Goal: Transaction & Acquisition: Purchase product/service

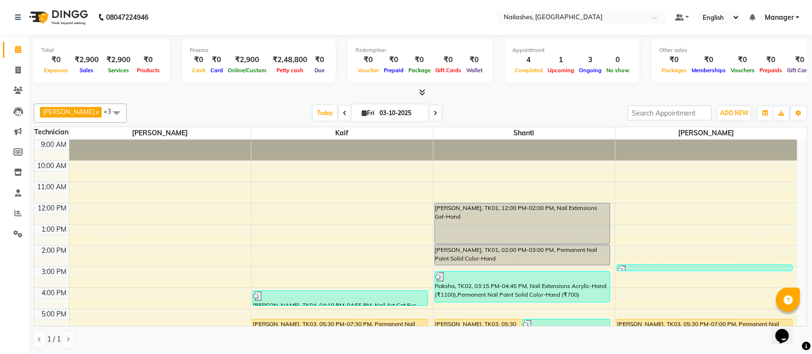
scroll to position [108, 0]
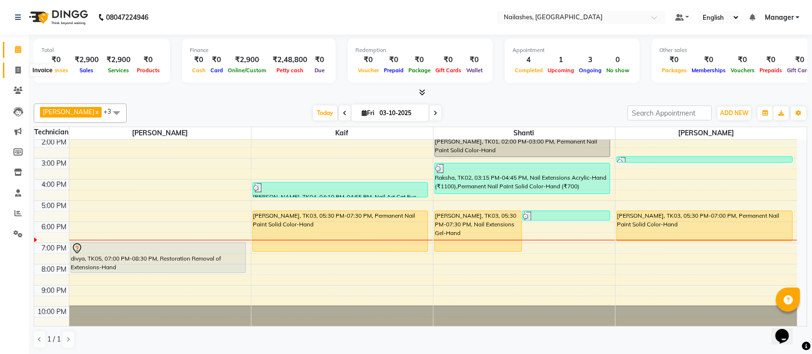
click at [12, 65] on span at bounding box center [18, 70] width 17 height 11
select select "service"
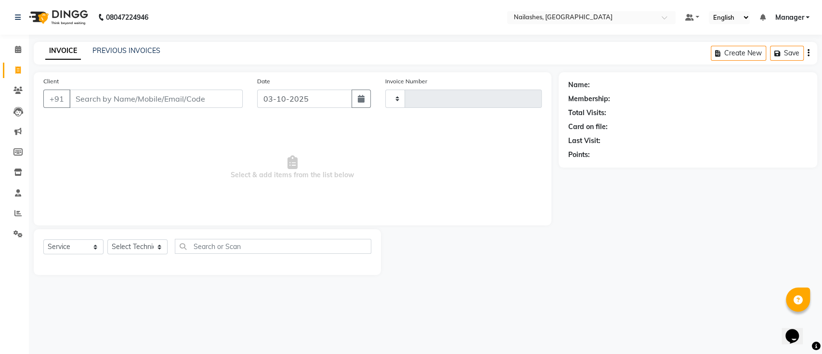
type input "0780"
select select "4407"
click at [154, 98] on input "Client" at bounding box center [155, 99] width 173 height 18
click at [142, 252] on select "Select Technician [PERSON_NAME] Manager Owner [PERSON_NAME]" at bounding box center [137, 246] width 60 height 15
select select "24569"
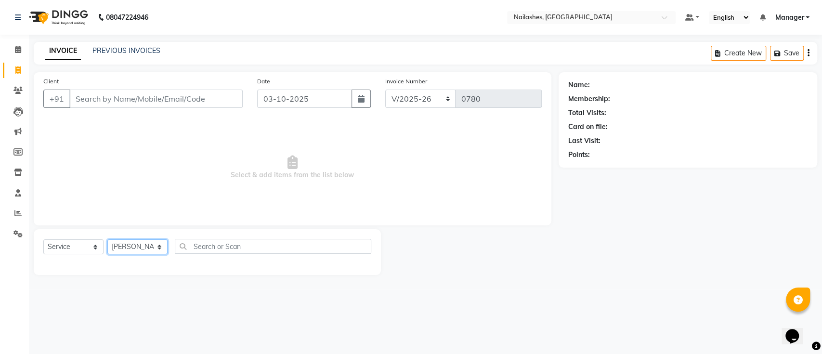
click at [107, 239] on select "Select Technician [PERSON_NAME] Manager Owner [PERSON_NAME]" at bounding box center [137, 246] width 60 height 15
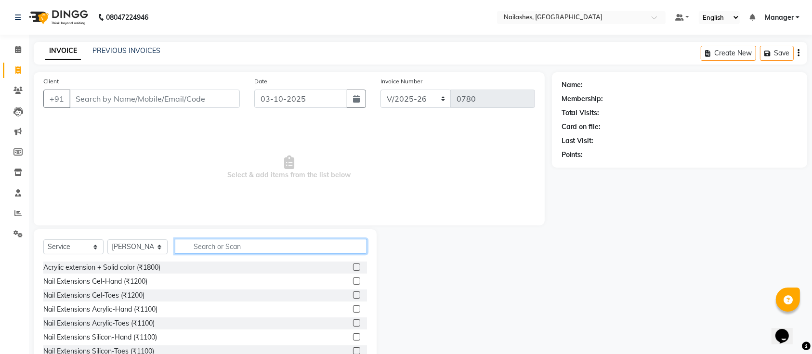
click at [223, 244] on input "text" at bounding box center [271, 246] width 192 height 15
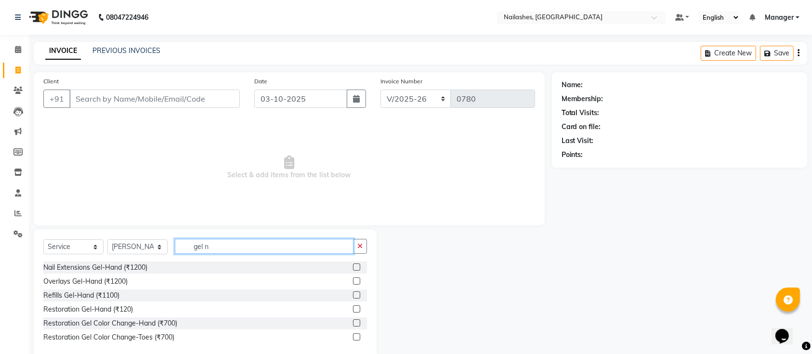
type input "gel n"
click at [355, 266] on label at bounding box center [356, 267] width 7 height 7
click at [355, 266] on input "checkbox" at bounding box center [356, 267] width 6 height 6
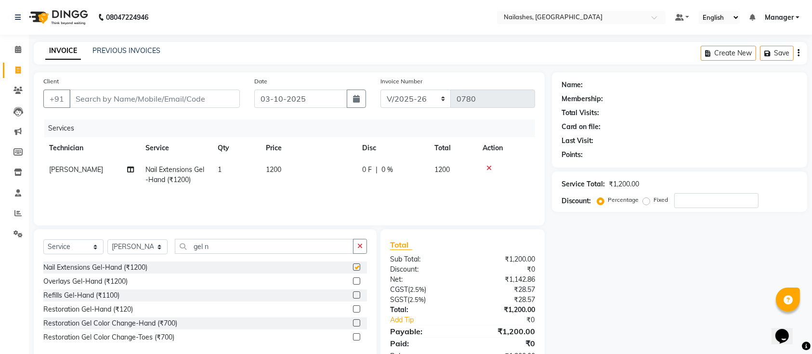
checkbox input "false"
drag, startPoint x: 251, startPoint y: 238, endPoint x: 219, endPoint y: 239, distance: 32.3
click at [220, 239] on input "gel n" at bounding box center [264, 246] width 179 height 15
drag, startPoint x: 221, startPoint y: 239, endPoint x: 158, endPoint y: 251, distance: 63.9
click at [158, 251] on div "Select Service Product Membership Package Voucher Prepaid Gift Card Select Tech…" at bounding box center [205, 250] width 324 height 23
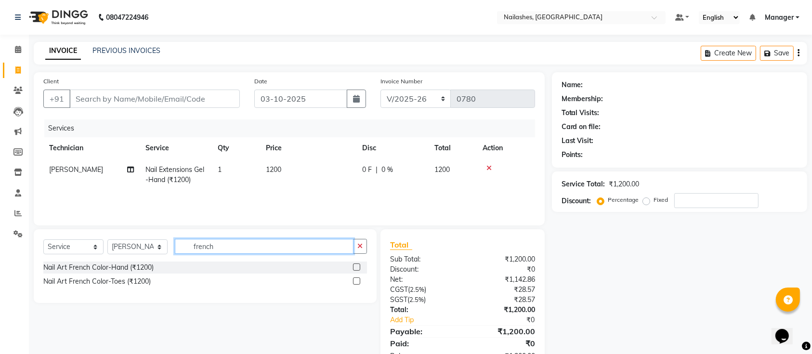
type input "french"
click at [355, 265] on label at bounding box center [356, 267] width 7 height 7
click at [355, 265] on input "checkbox" at bounding box center [356, 267] width 6 height 6
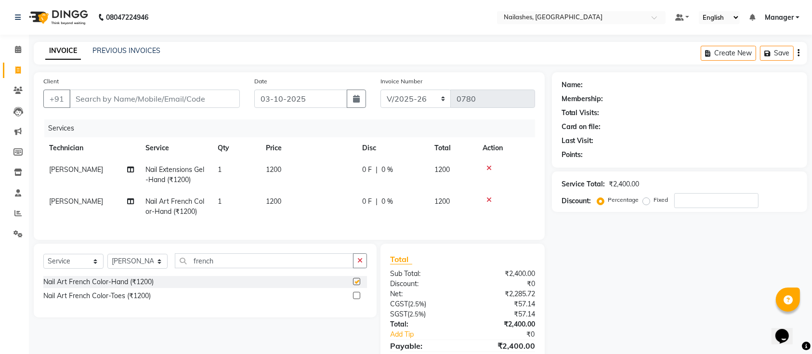
checkbox input "false"
click at [221, 263] on input "french" at bounding box center [264, 260] width 179 height 15
type input "f"
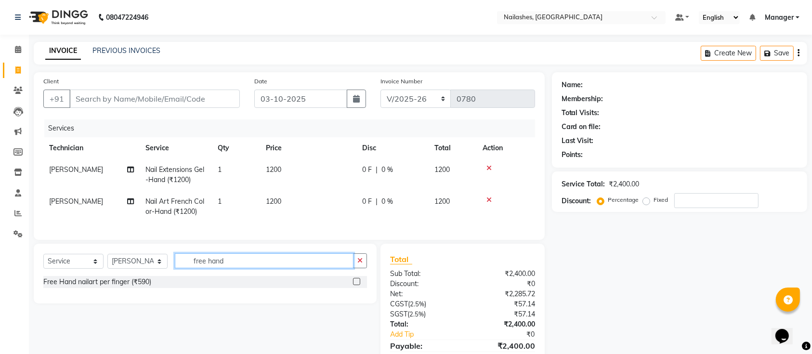
type input "free hand"
click at [355, 285] on label at bounding box center [356, 281] width 7 height 7
click at [355, 285] on input "checkbox" at bounding box center [356, 282] width 6 height 6
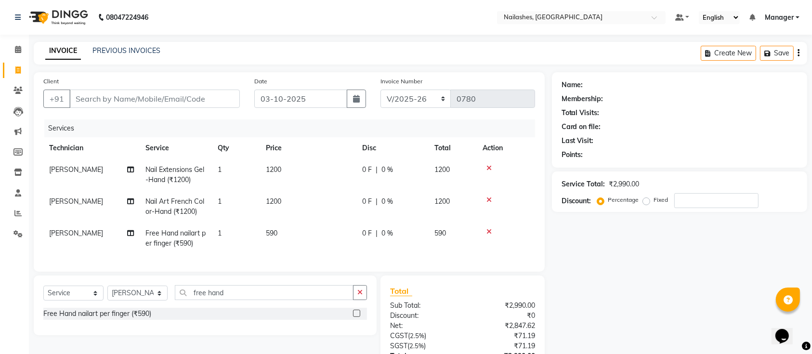
checkbox input "false"
click at [304, 234] on td "590" at bounding box center [308, 239] width 96 height 32
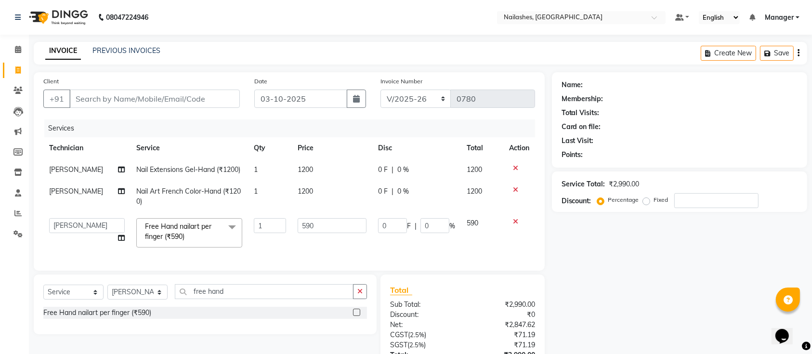
click at [316, 226] on td "590" at bounding box center [332, 232] width 80 height 41
click at [320, 233] on input "590" at bounding box center [332, 225] width 68 height 15
type input "5"
type input "200"
click at [283, 247] on tr "[PERSON_NAME] Manager Owner [PERSON_NAME] Free Hand nailart per finger (₹590) x…" at bounding box center [289, 232] width 492 height 41
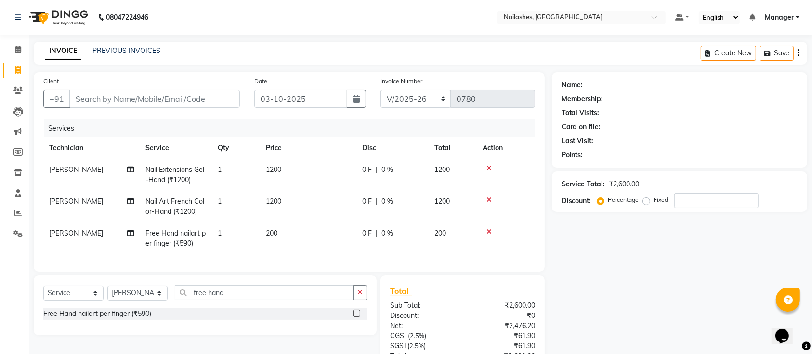
drag, startPoint x: 223, startPoint y: 230, endPoint x: 240, endPoint y: 222, distance: 19.2
click at [230, 227] on td "1" at bounding box center [236, 239] width 48 height 32
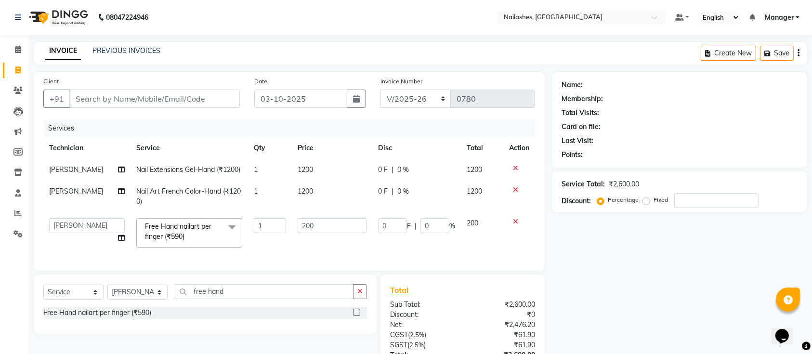
drag, startPoint x: 240, startPoint y: 222, endPoint x: 256, endPoint y: 252, distance: 34.3
click at [247, 245] on tr "[PERSON_NAME] Manager Owner [PERSON_NAME] Free Hand nailart per finger (₹590) x…" at bounding box center [289, 232] width 492 height 41
click at [271, 233] on input "1" at bounding box center [270, 225] width 32 height 15
type input "2"
drag, startPoint x: 655, startPoint y: 303, endPoint x: 489, endPoint y: 264, distance: 170.7
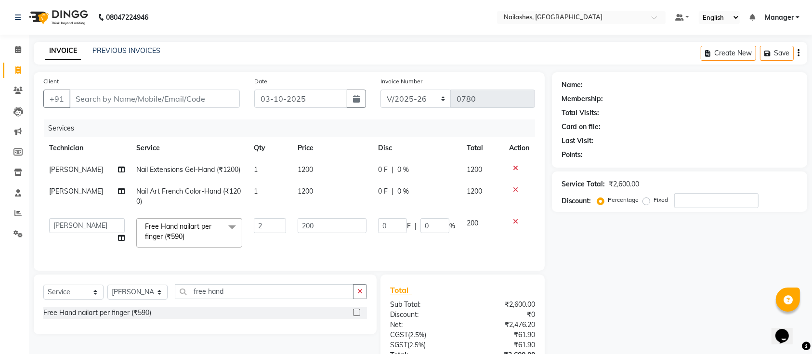
click at [653, 303] on div "Name: Membership: Total Visits: Card on file: Last Visit: Points: Service Total…" at bounding box center [683, 244] width 263 height 344
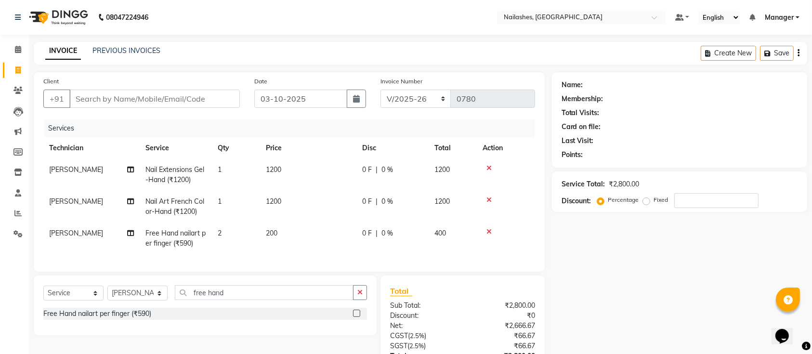
click at [554, 268] on div "Client +91 Date [DATE] Invoice Number BTH/2025-26 RED/2025-26 V/2025 V/[PHONE_N…" at bounding box center [420, 244] width 788 height 345
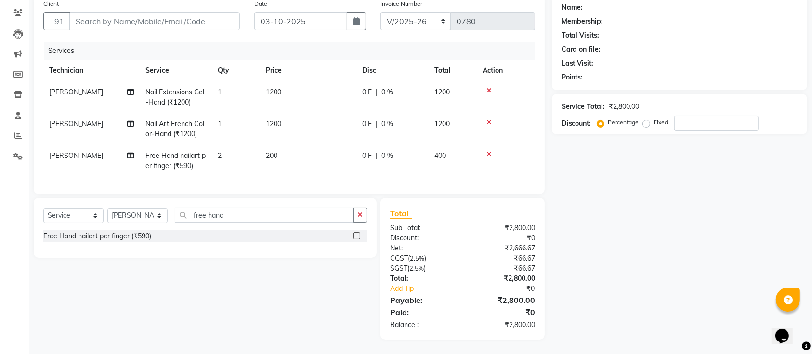
drag, startPoint x: 597, startPoint y: 259, endPoint x: 554, endPoint y: 261, distance: 43.9
click at [586, 261] on div "Name: Membership: Total Visits: Card on file: Last Visit: Points: Service Total…" at bounding box center [683, 167] width 263 height 345
drag, startPoint x: 233, startPoint y: 221, endPoint x: 123, endPoint y: 212, distance: 109.7
click at [123, 212] on div "Select Service Product Membership Package Voucher Prepaid Gift Card Select Tech…" at bounding box center [205, 219] width 324 height 23
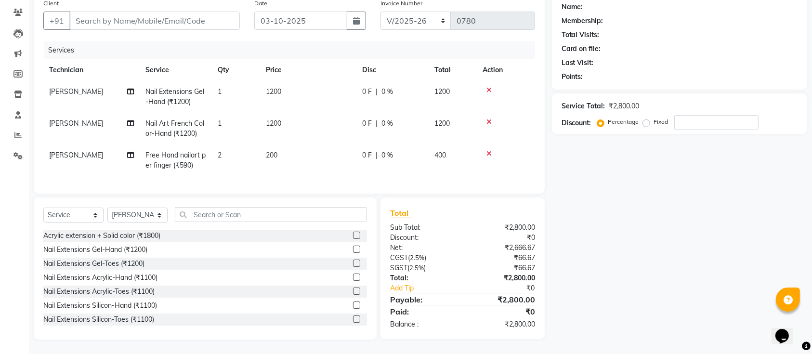
click at [554, 232] on div "Client +91 Date [DATE] Invoice Number BTH/2025-26 RED/2025-26 V/2025 V/[PHONE_N…" at bounding box center [420, 166] width 788 height 345
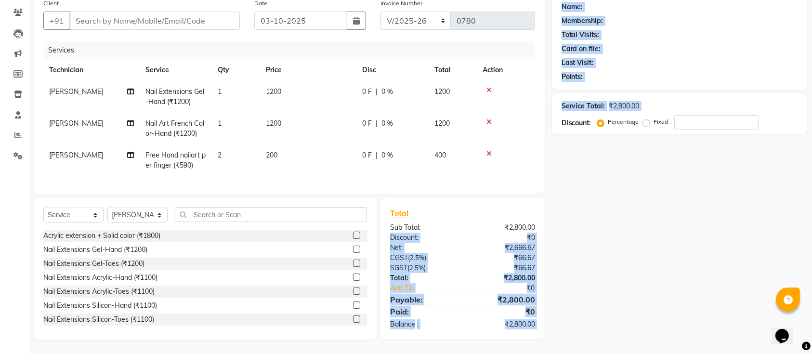
scroll to position [88, 0]
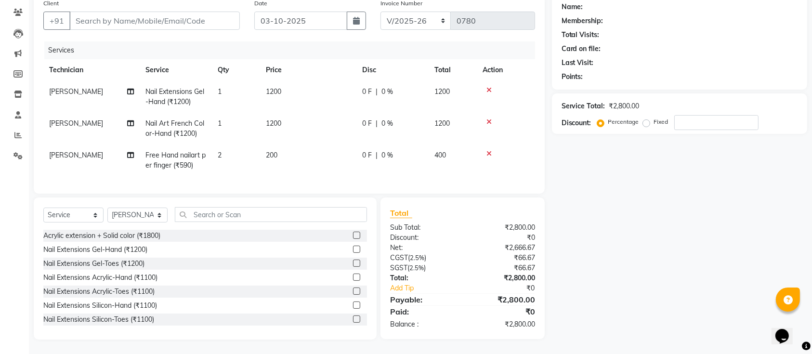
click at [591, 237] on div "Name: Membership: Total Visits: Card on file: Last Visit: Points: Service Total…" at bounding box center [683, 166] width 263 height 345
click at [246, 218] on input "text" at bounding box center [271, 214] width 192 height 15
click at [247, 215] on input "text" at bounding box center [271, 214] width 192 height 15
click at [138, 214] on select "Select Technician [PERSON_NAME] Manager Owner [PERSON_NAME]" at bounding box center [137, 215] width 60 height 15
select select "33291"
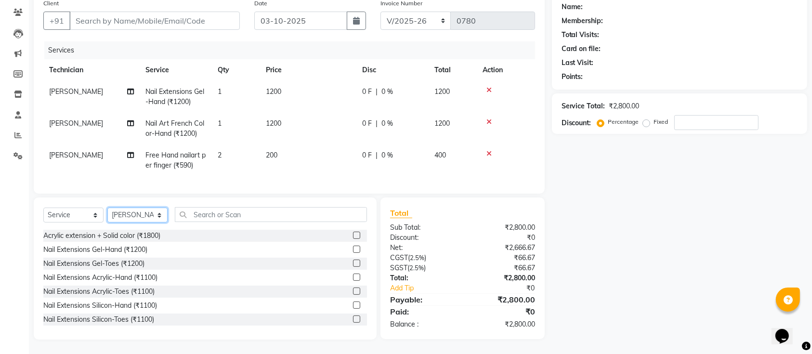
click at [107, 208] on select "Select Technician [PERSON_NAME] Manager Owner [PERSON_NAME]" at bounding box center [137, 215] width 60 height 15
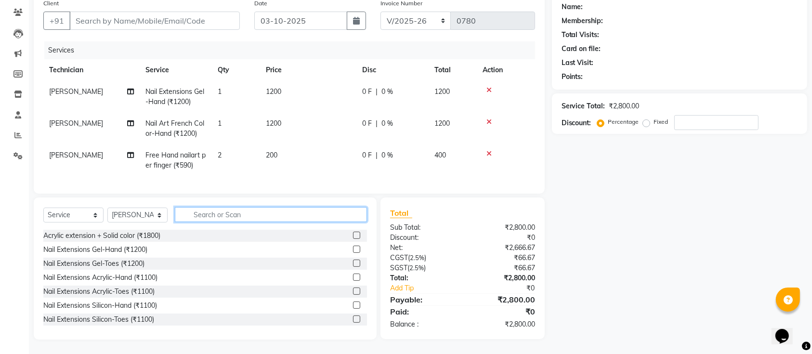
drag, startPoint x: 198, startPoint y: 217, endPoint x: 211, endPoint y: 209, distance: 14.7
click at [204, 213] on input "text" at bounding box center [271, 214] width 192 height 15
click at [219, 204] on div "Select Service Product Membership Package Voucher Prepaid Gift Card Select Tech…" at bounding box center [205, 269] width 343 height 142
click at [258, 223] on div "Select Service Product Membership Package Voucher Prepaid Gift Card Select Tech…" at bounding box center [205, 218] width 324 height 23
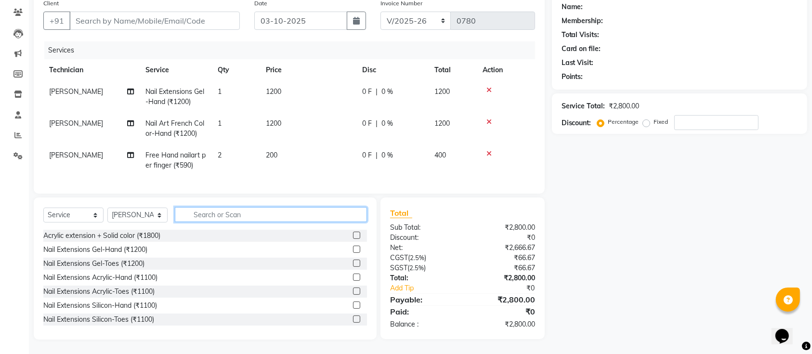
click at [261, 215] on input "text" at bounding box center [271, 214] width 192 height 15
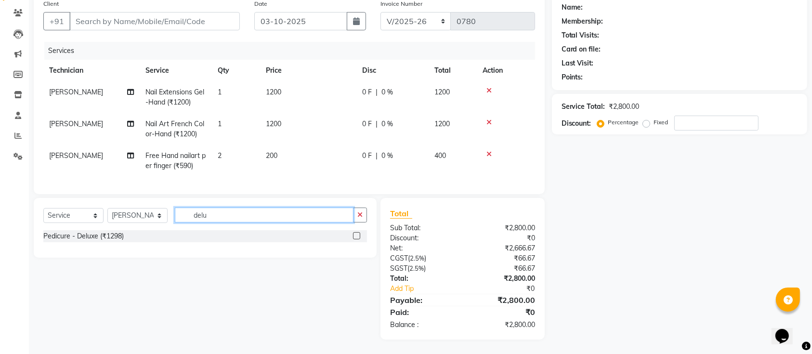
scroll to position [87, 0]
type input "delu"
click at [354, 237] on label at bounding box center [356, 235] width 7 height 7
click at [354, 237] on input "checkbox" at bounding box center [356, 236] width 6 height 6
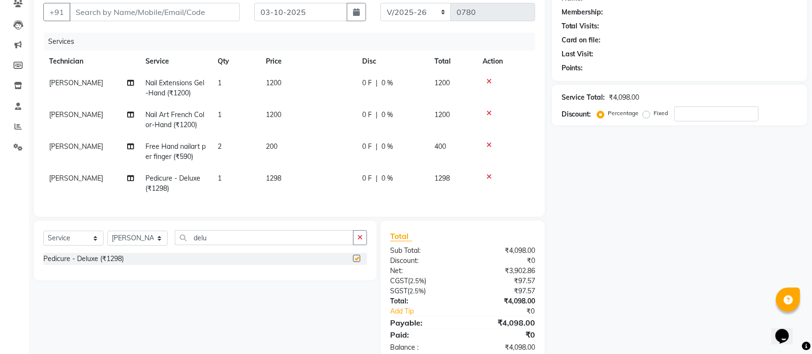
checkbox input "false"
drag, startPoint x: 212, startPoint y: 242, endPoint x: 170, endPoint y: 251, distance: 43.8
click at [170, 251] on div "Select Service Product Membership Package Voucher Prepaid Gift Card Select Tech…" at bounding box center [205, 251] width 343 height 60
click at [200, 245] on input "delu" at bounding box center [264, 237] width 179 height 15
drag, startPoint x: 221, startPoint y: 246, endPoint x: 177, endPoint y: 249, distance: 43.5
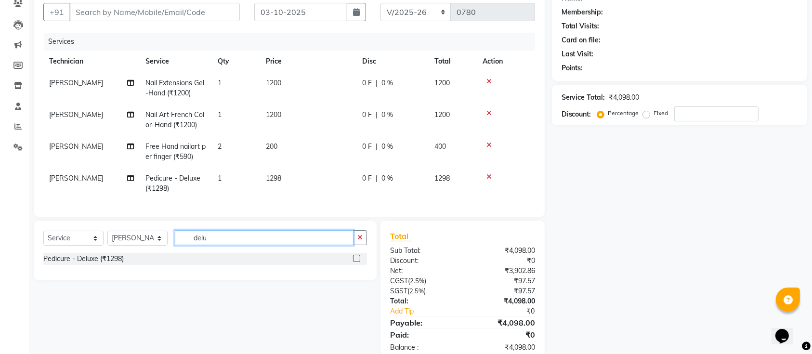
click at [177, 245] on input "delu" at bounding box center [264, 237] width 179 height 15
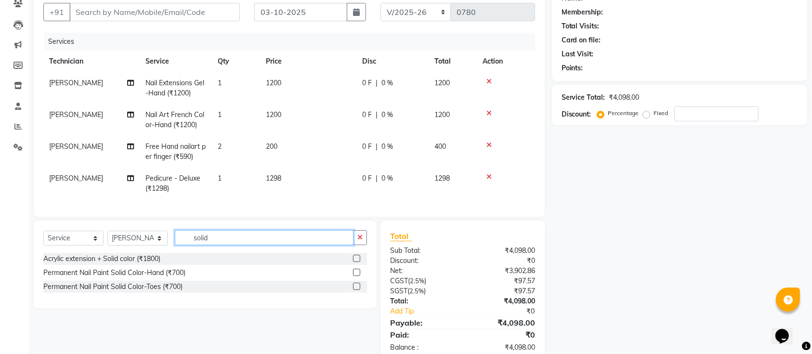
type input "solid"
click at [356, 276] on label at bounding box center [356, 272] width 7 height 7
click at [356, 276] on input "checkbox" at bounding box center [356, 273] width 6 height 6
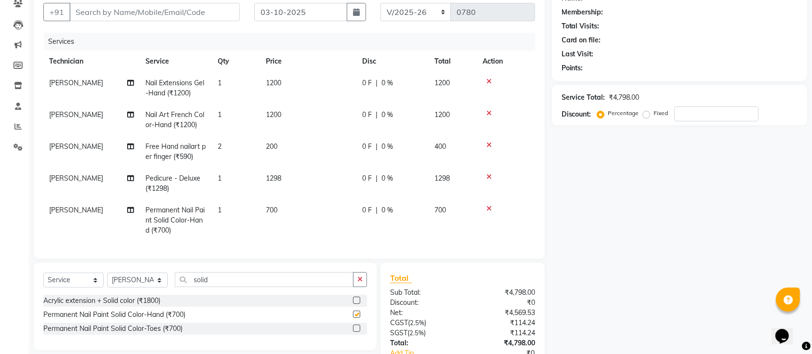
checkbox input "false"
click at [645, 279] on div "Name: Membership: Total Visits: Card on file: Last Visit: Points: Service Total…" at bounding box center [683, 195] width 263 height 419
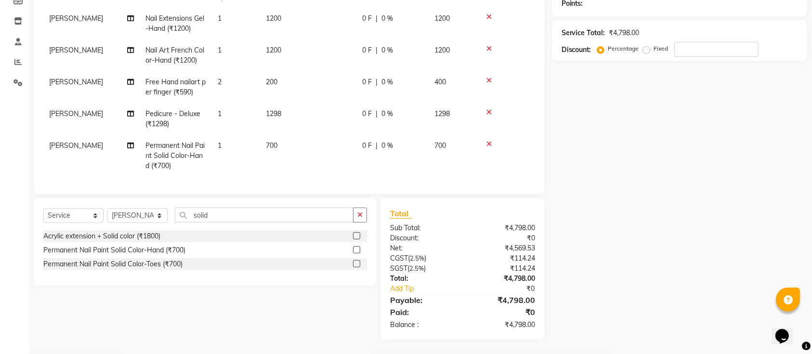
scroll to position [32, 0]
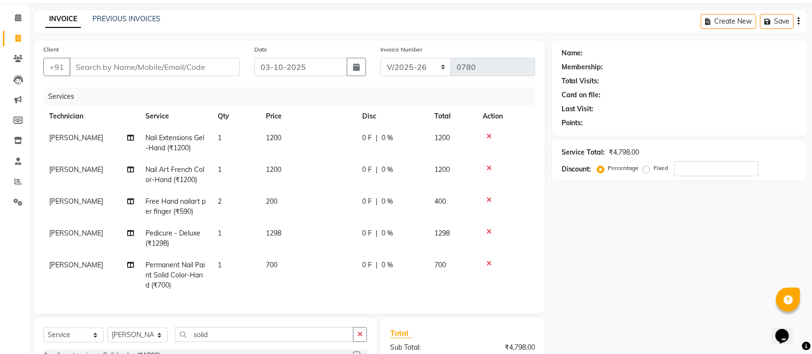
click at [627, 250] on div "Name: Membership: Total Visits: Card on file: Last Visit: Points: Service Total…" at bounding box center [683, 249] width 263 height 419
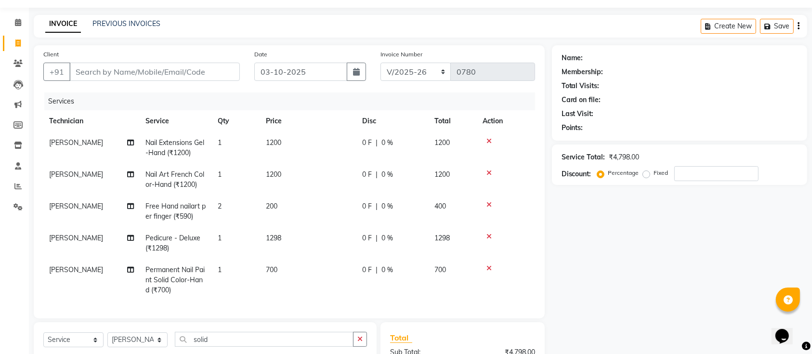
scroll to position [0, 0]
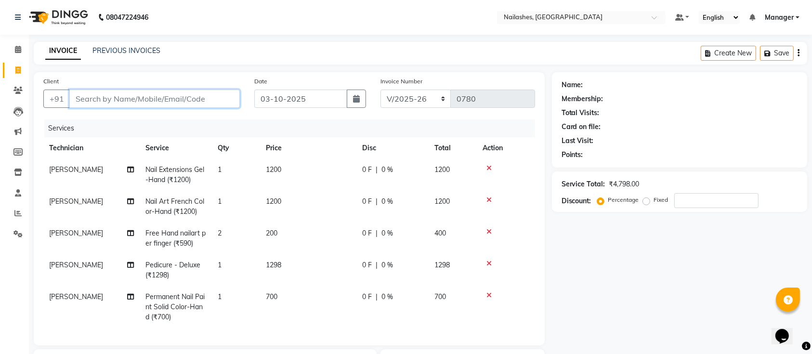
click at [157, 100] on input "Client" at bounding box center [154, 99] width 171 height 18
click at [711, 287] on div "Name: Membership: Total Visits: Card on file: Last Visit: Points: Service Total…" at bounding box center [683, 281] width 263 height 419
click at [631, 269] on div "Name: Membership: Total Visits: Card on file: Last Visit: Points: Service Total…" at bounding box center [683, 281] width 263 height 419
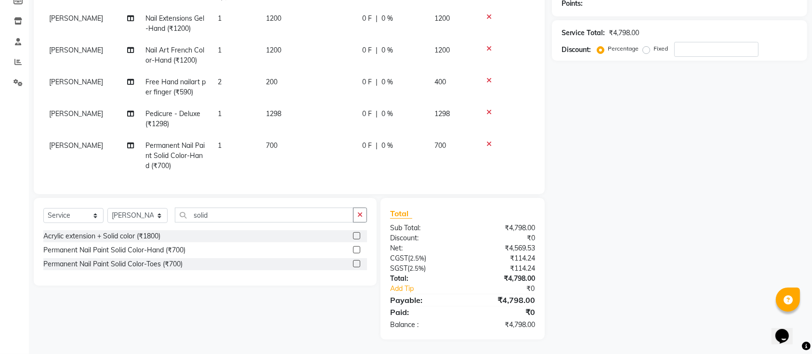
click at [718, 251] on div "Name: Membership: Total Visits: Card on file: Last Visit: Points: Service Total…" at bounding box center [683, 130] width 263 height 419
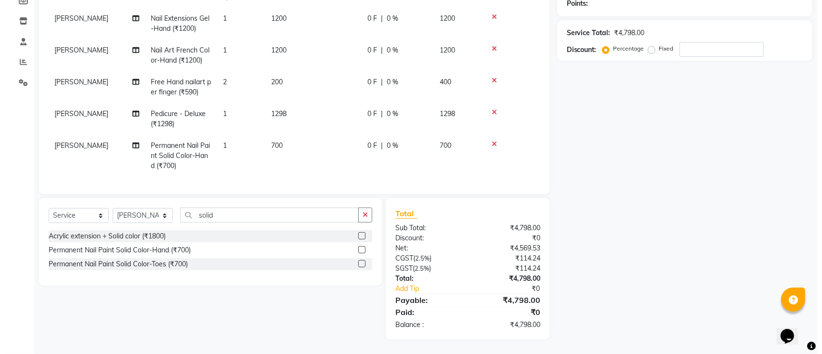
scroll to position [0, 0]
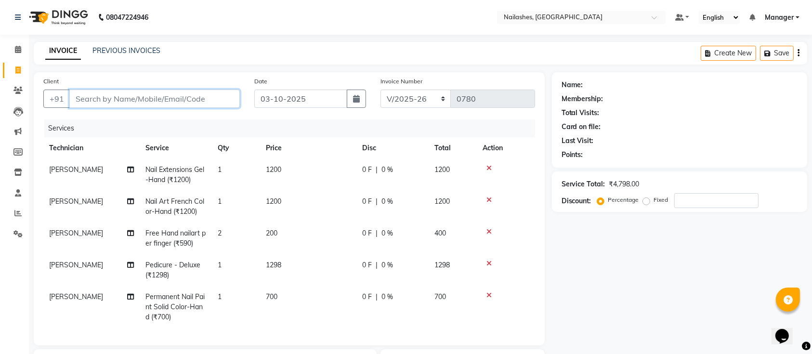
click at [212, 95] on input "Client" at bounding box center [154, 99] width 171 height 18
click at [149, 99] on input "Client" at bounding box center [154, 99] width 171 height 18
click at [153, 97] on input "Client" at bounding box center [154, 99] width 171 height 18
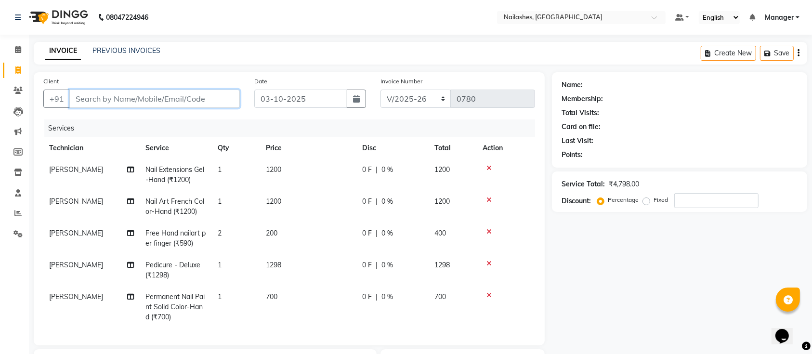
click at [153, 97] on input "Client" at bounding box center [154, 99] width 171 height 18
type input "9"
type input "0"
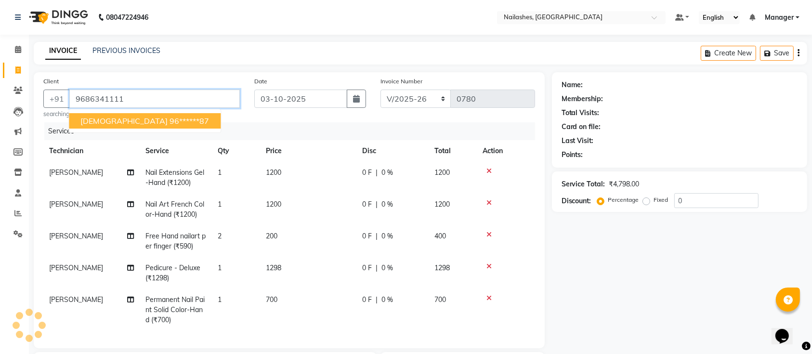
click at [116, 120] on button "[DEMOGRAPHIC_DATA] 96******87" at bounding box center [145, 120] width 152 height 15
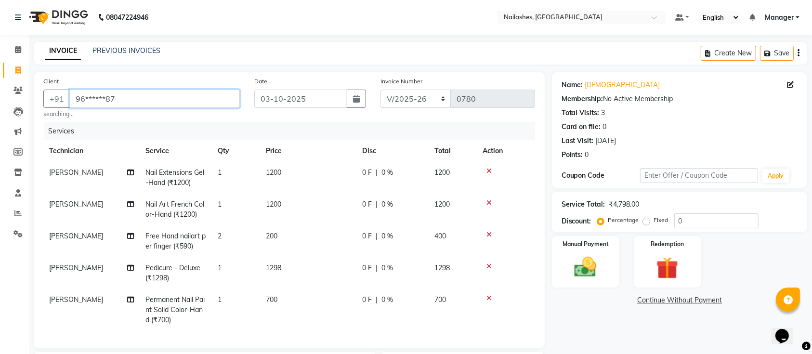
click at [139, 98] on input "96******87" at bounding box center [154, 99] width 171 height 18
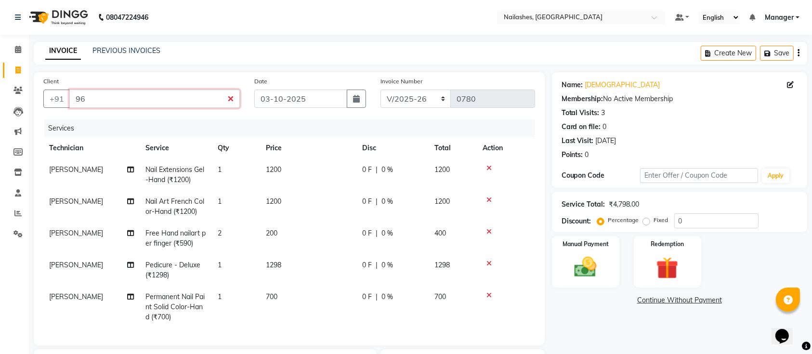
type input "9"
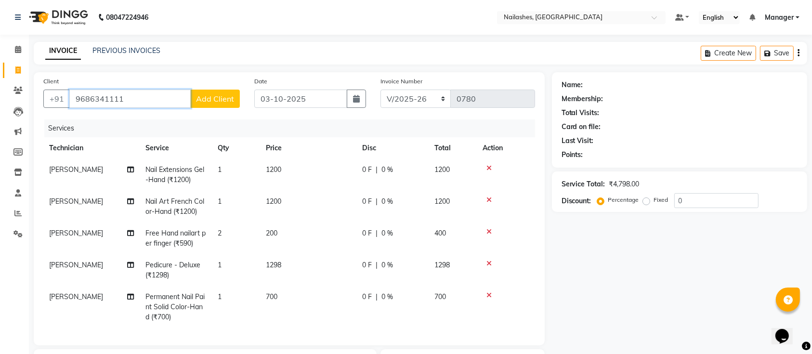
type input "9686341111"
click at [215, 102] on span "Add Client" at bounding box center [215, 99] width 38 height 10
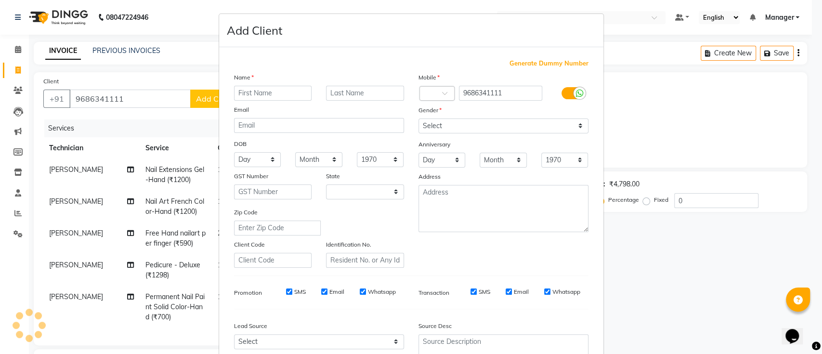
select select "21"
click at [262, 90] on input "text" at bounding box center [273, 93] width 78 height 15
click at [271, 94] on input "text" at bounding box center [273, 93] width 78 height 15
type input "[PERSON_NAME]"
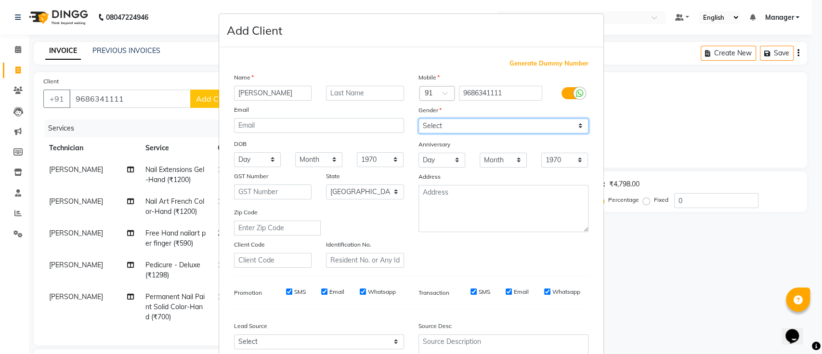
click at [462, 132] on select "Select [DEMOGRAPHIC_DATA] [DEMOGRAPHIC_DATA] Other Prefer Not To Say" at bounding box center [504, 126] width 170 height 15
select select "[DEMOGRAPHIC_DATA]"
click at [419, 119] on select "Select [DEMOGRAPHIC_DATA] [DEMOGRAPHIC_DATA] Other Prefer Not To Say" at bounding box center [504, 126] width 170 height 15
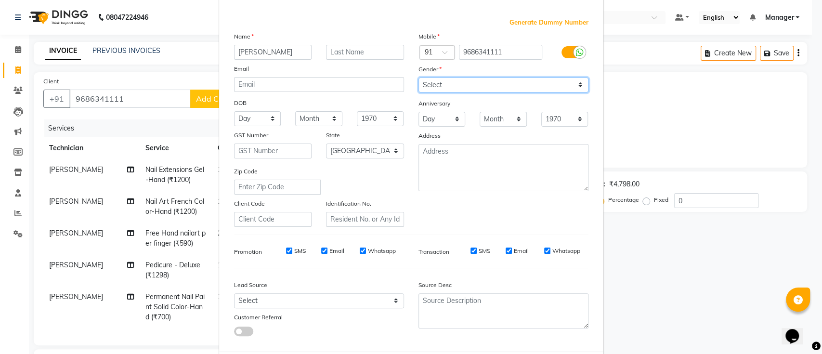
scroll to position [89, 0]
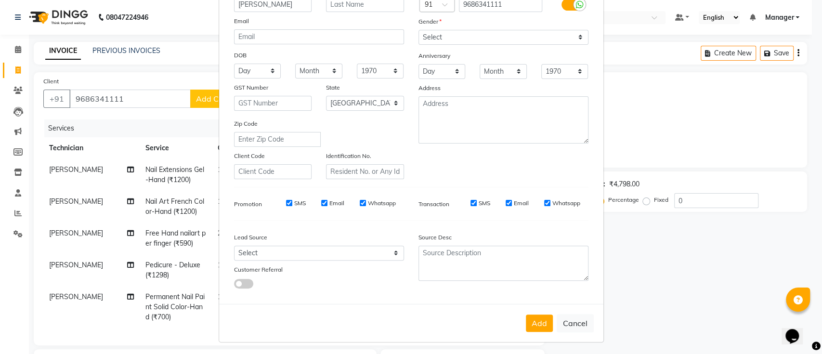
click at [535, 332] on div "Add Cancel" at bounding box center [411, 323] width 384 height 38
click at [537, 322] on button "Add" at bounding box center [539, 323] width 27 height 17
type input "96******11"
select select
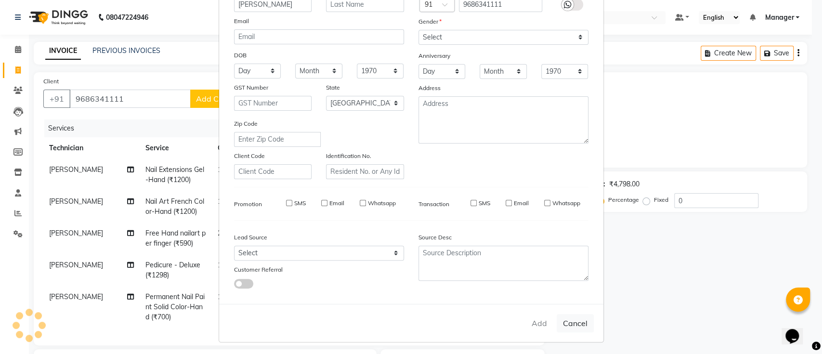
select select
select select "null"
select select
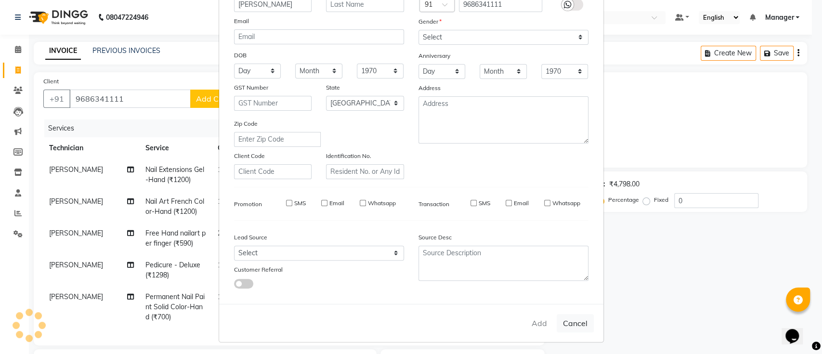
select select
checkbox input "false"
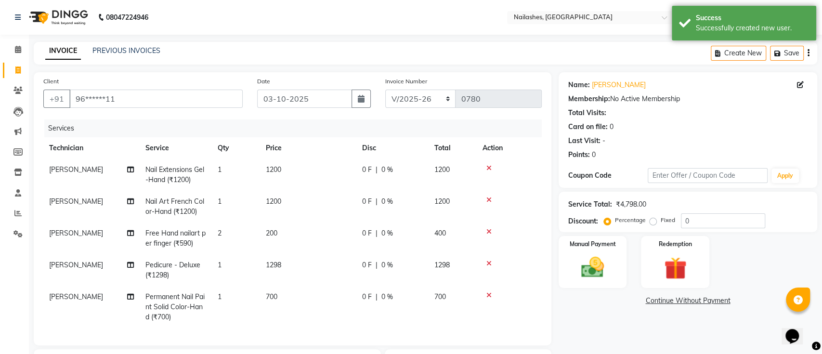
click at [605, 284] on div "Name: [PERSON_NAME] Membership: No Active Membership Total Visits: Card on file…" at bounding box center [692, 281] width 266 height 419
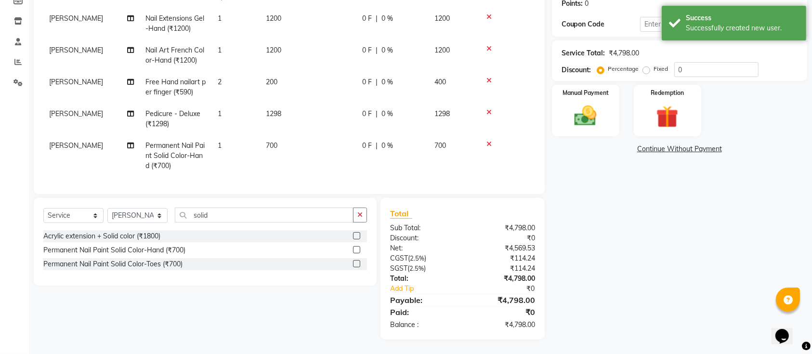
scroll to position [96, 0]
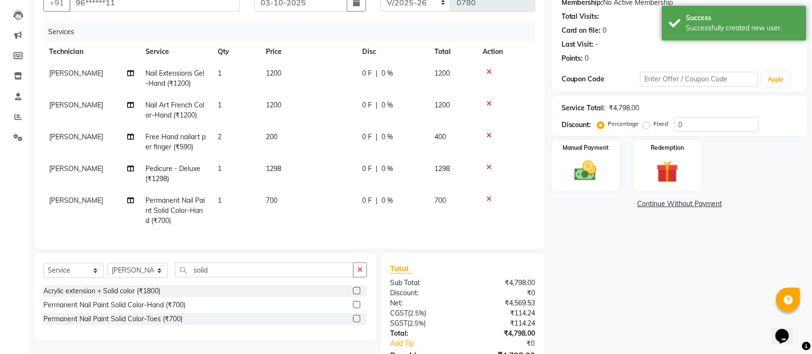
click at [611, 256] on div "Name: [PERSON_NAME] Membership: No Active Membership Total Visits: Card on file…" at bounding box center [683, 185] width 263 height 419
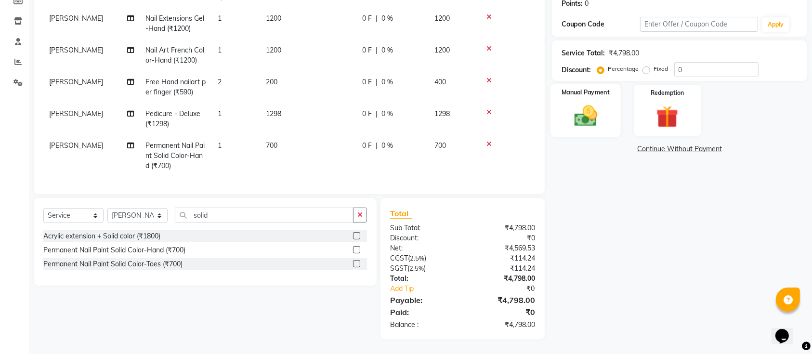
click at [586, 88] on label "Manual Payment" at bounding box center [586, 92] width 48 height 9
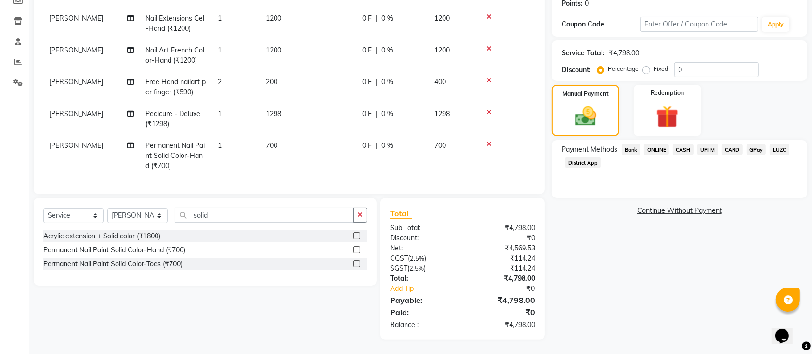
click at [663, 144] on span "ONLINE" at bounding box center [656, 149] width 25 height 11
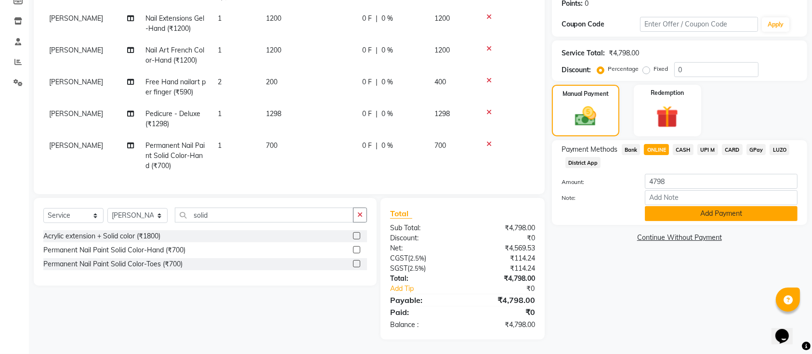
click at [671, 206] on button "Add Payment" at bounding box center [721, 213] width 153 height 15
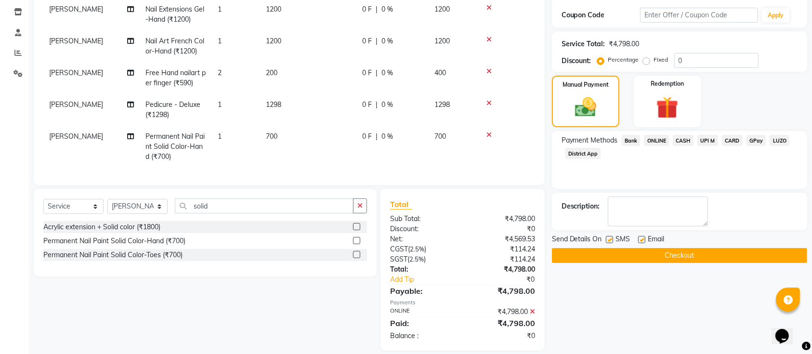
click at [674, 256] on button "Checkout" at bounding box center [679, 255] width 255 height 15
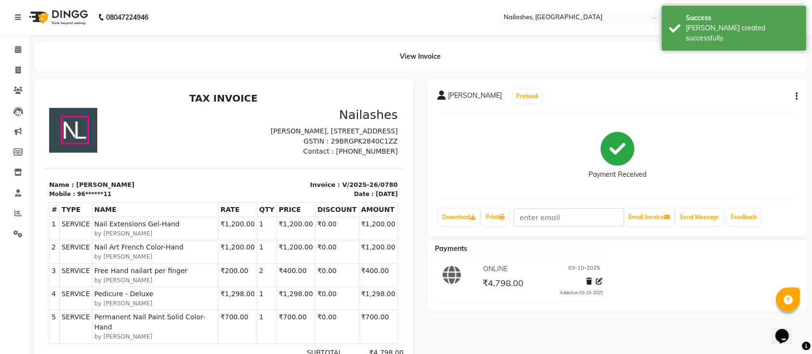
scroll to position [110, 0]
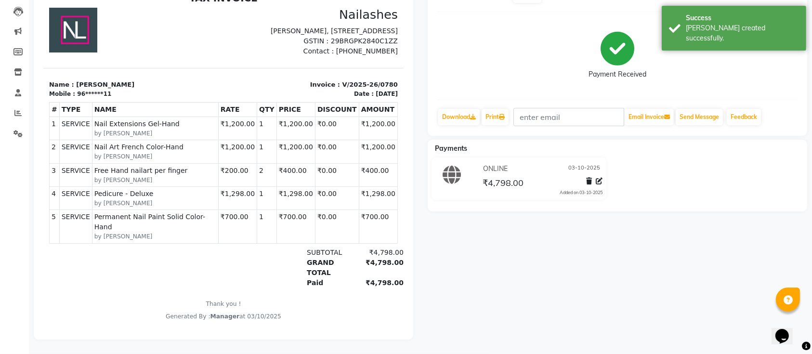
drag, startPoint x: 512, startPoint y: 256, endPoint x: 451, endPoint y: 234, distance: 64.9
click at [512, 256] on div "[PERSON_NAME] Prebook Payment Received Download Print Email Invoice Send Messag…" at bounding box center [618, 159] width 394 height 361
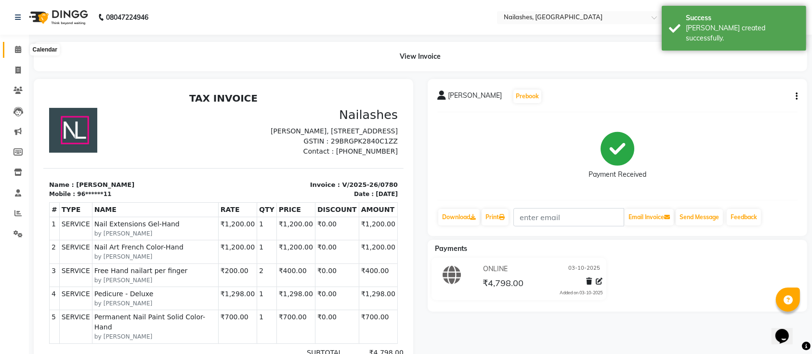
click at [20, 51] on icon at bounding box center [18, 49] width 6 height 7
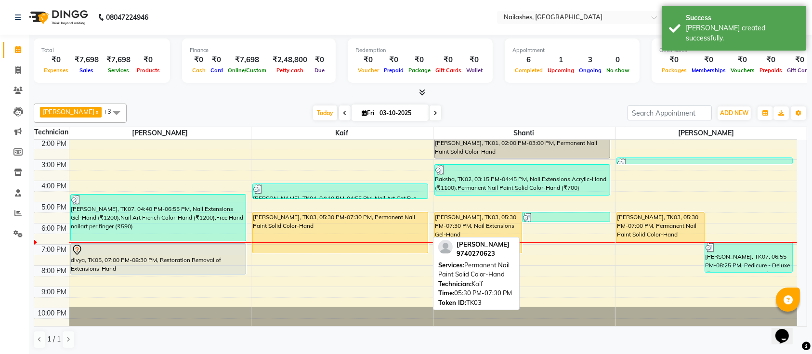
scroll to position [108, 0]
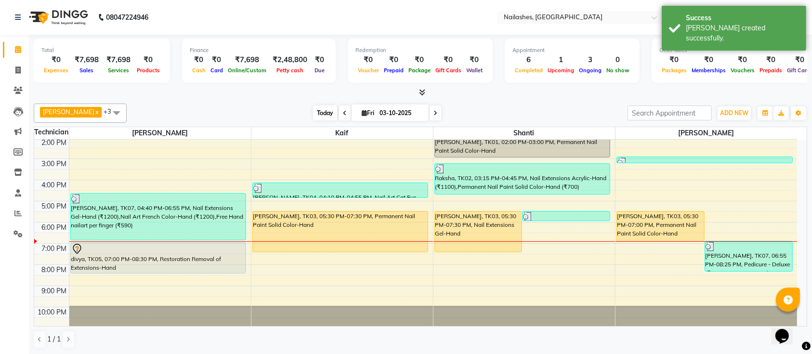
click at [313, 108] on span "Today" at bounding box center [325, 112] width 24 height 15
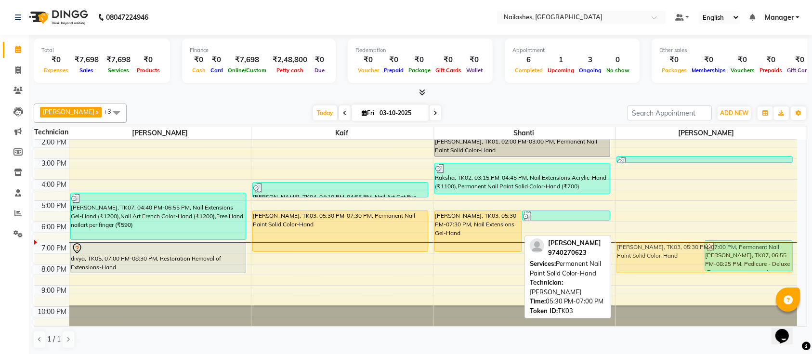
drag, startPoint x: 657, startPoint y: 224, endPoint x: 658, endPoint y: 254, distance: 30.4
click at [658, 254] on div "[PERSON_NAME], TK03, 05:30 PM-07:00 PM, Permanent Nail Paint Solid Color-Hand […" at bounding box center [707, 179] width 182 height 296
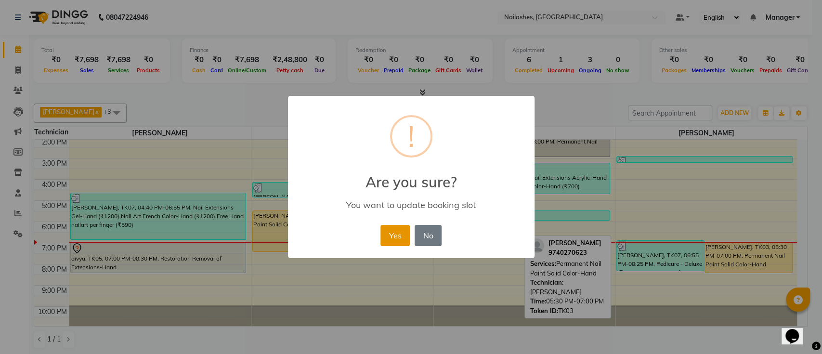
click at [389, 232] on button "Yes" at bounding box center [395, 235] width 29 height 21
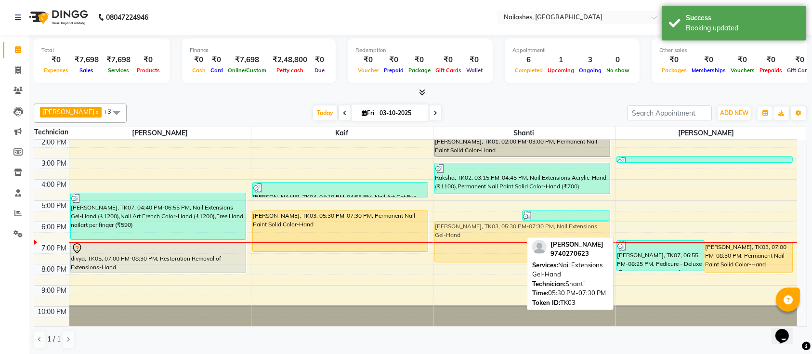
drag, startPoint x: 491, startPoint y: 227, endPoint x: 492, endPoint y: 235, distance: 7.8
click at [492, 235] on div "[PERSON_NAME], TK03, 05:30 PM-07:30 PM, Nail Extensions Gel-Hand gnanik, TK06, …" at bounding box center [525, 179] width 182 height 296
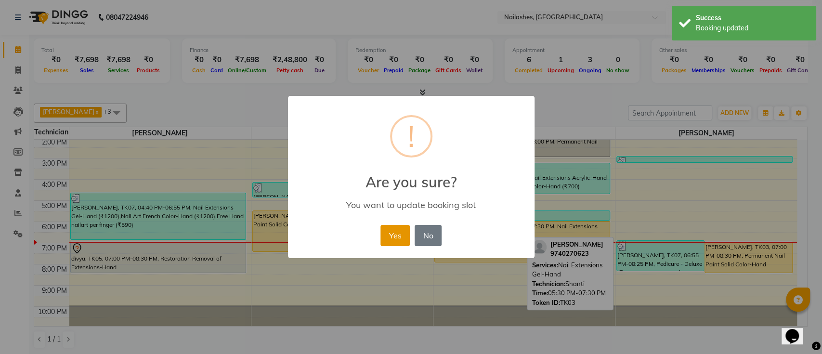
click at [400, 239] on button "Yes" at bounding box center [395, 235] width 29 height 21
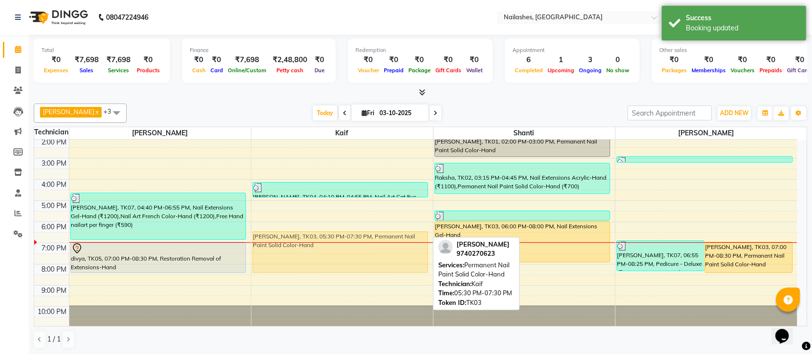
drag, startPoint x: 346, startPoint y: 233, endPoint x: 347, endPoint y: 246, distance: 13.0
click at [347, 246] on div "[PERSON_NAME], TK04, 04:10 PM-04:55 PM, Nail Art Cat Eye-Hand (₹1200) [PERSON_N…" at bounding box center [342, 179] width 182 height 296
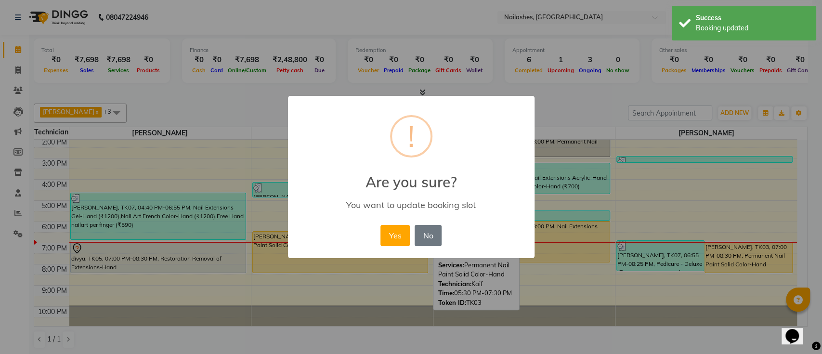
click at [372, 236] on div "× ! Are you sure? You want to update booking slot Yes No No" at bounding box center [411, 177] width 247 height 163
drag, startPoint x: 392, startPoint y: 233, endPoint x: 287, endPoint y: 237, distance: 105.1
click at [385, 235] on button "Yes" at bounding box center [395, 235] width 29 height 21
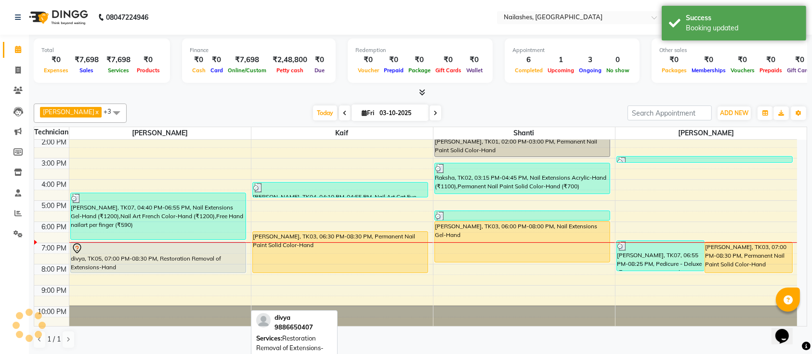
click at [218, 247] on div at bounding box center [158, 249] width 174 height 12
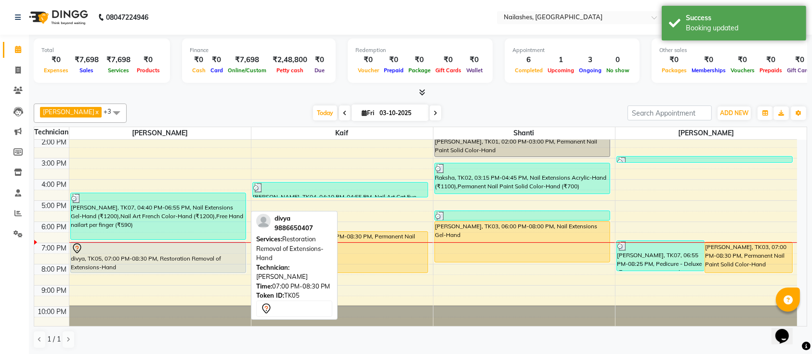
click at [226, 254] on div "divya, TK05, 07:00 PM-08:30 PM, Restoration Removal of Extensions-Hand" at bounding box center [158, 257] width 175 height 30
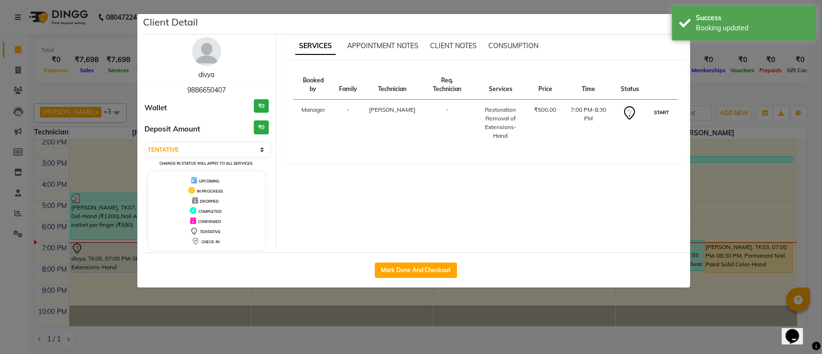
click at [653, 106] on button "START" at bounding box center [661, 112] width 20 height 12
select select "1"
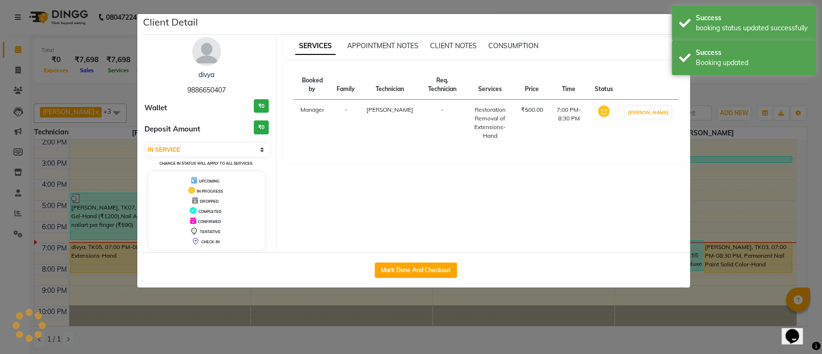
click at [706, 96] on ngb-modal-window "Client Detail divya 9886650407 Wallet ₹0 Deposit Amount ₹0 Select IN SERVICE CO…" at bounding box center [411, 177] width 822 height 354
